Goal: Information Seeking & Learning: Learn about a topic

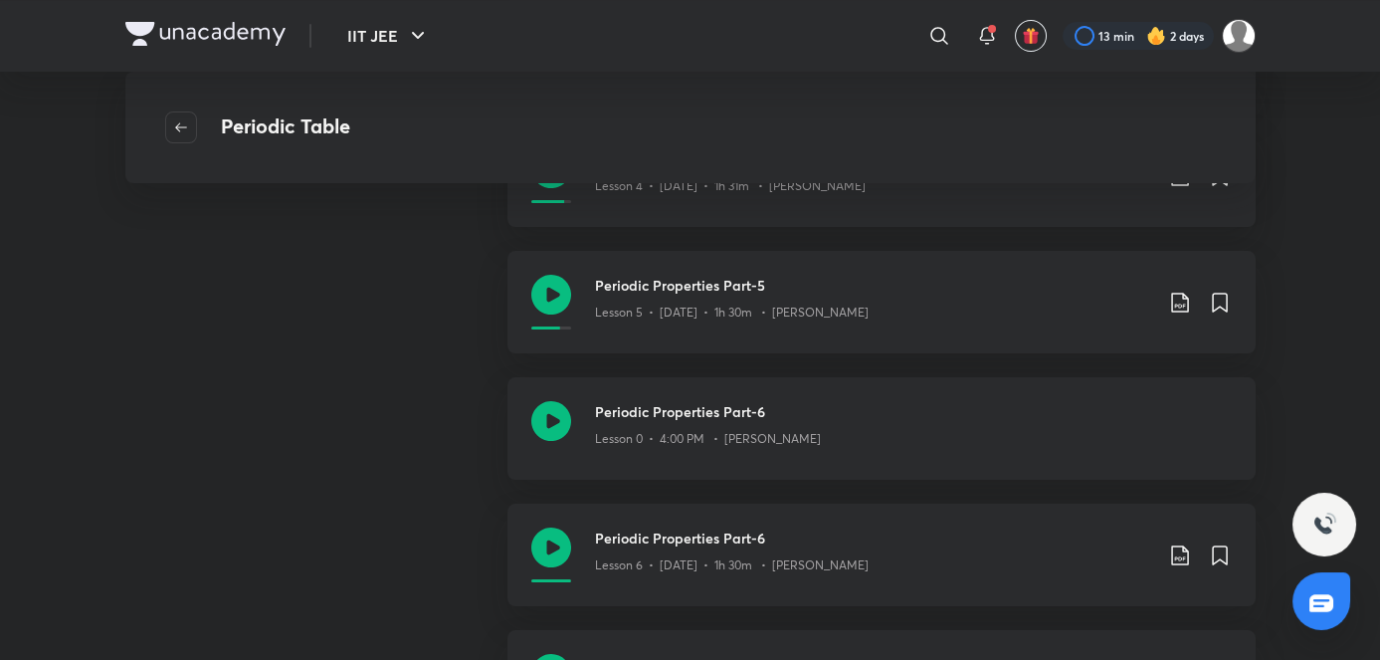
scroll to position [783, 0]
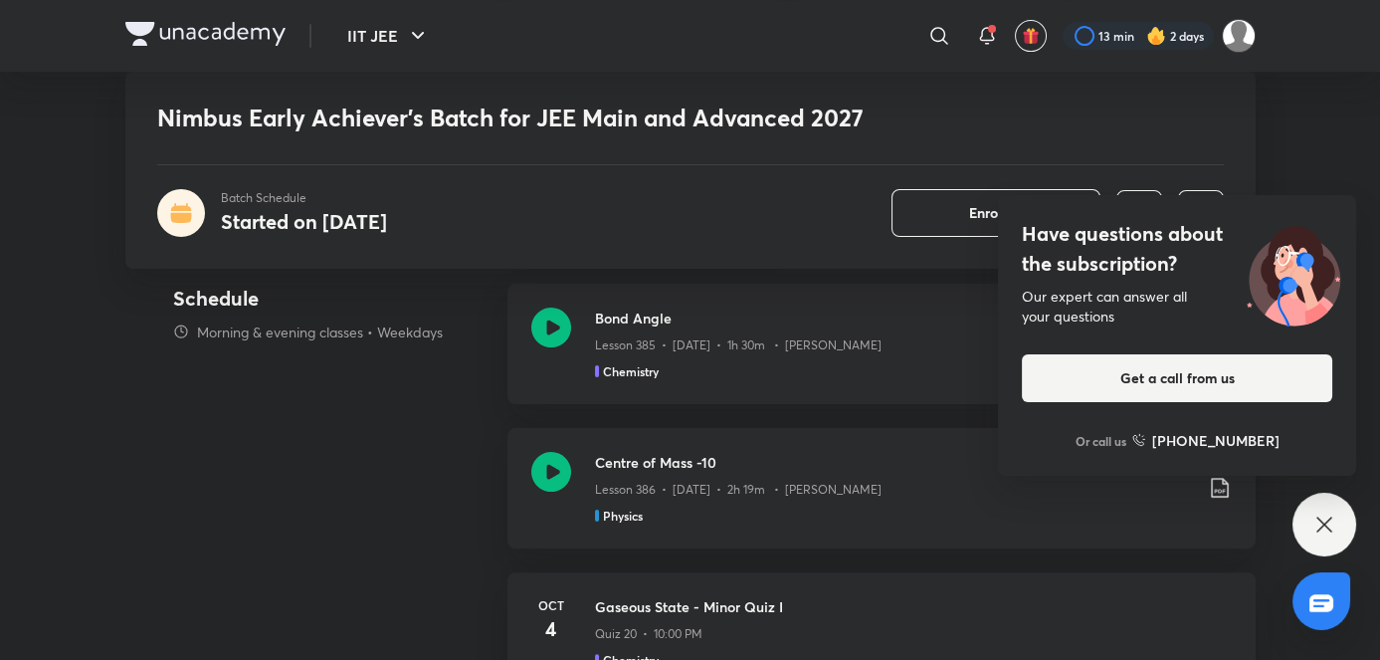
scroll to position [1360, 0]
click at [806, 505] on div "Physics" at bounding box center [893, 514] width 597 height 18
